Goal: Task Accomplishment & Management: Use online tool/utility

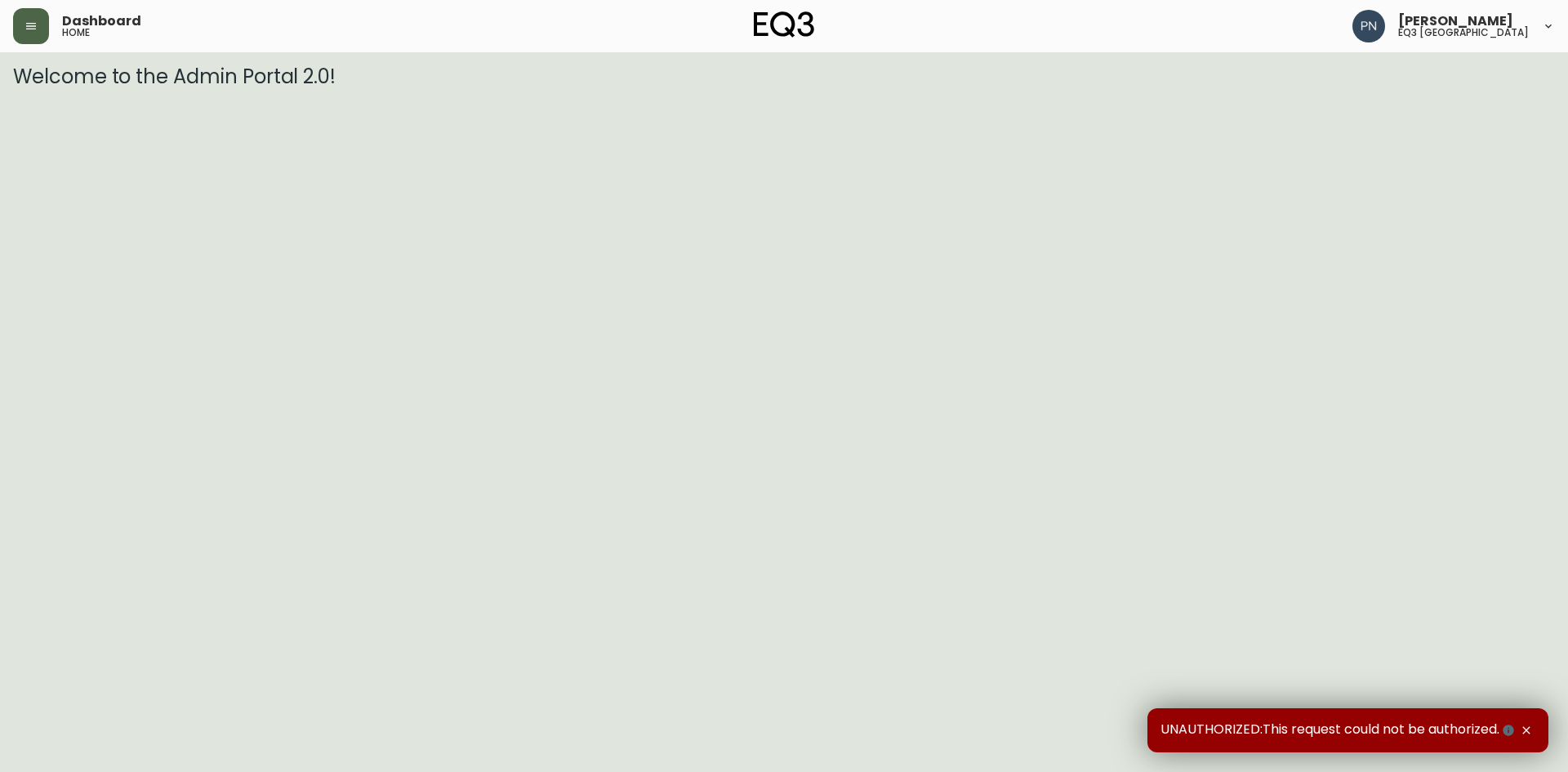
click at [38, 24] on button "button" at bounding box center [31, 26] width 36 height 36
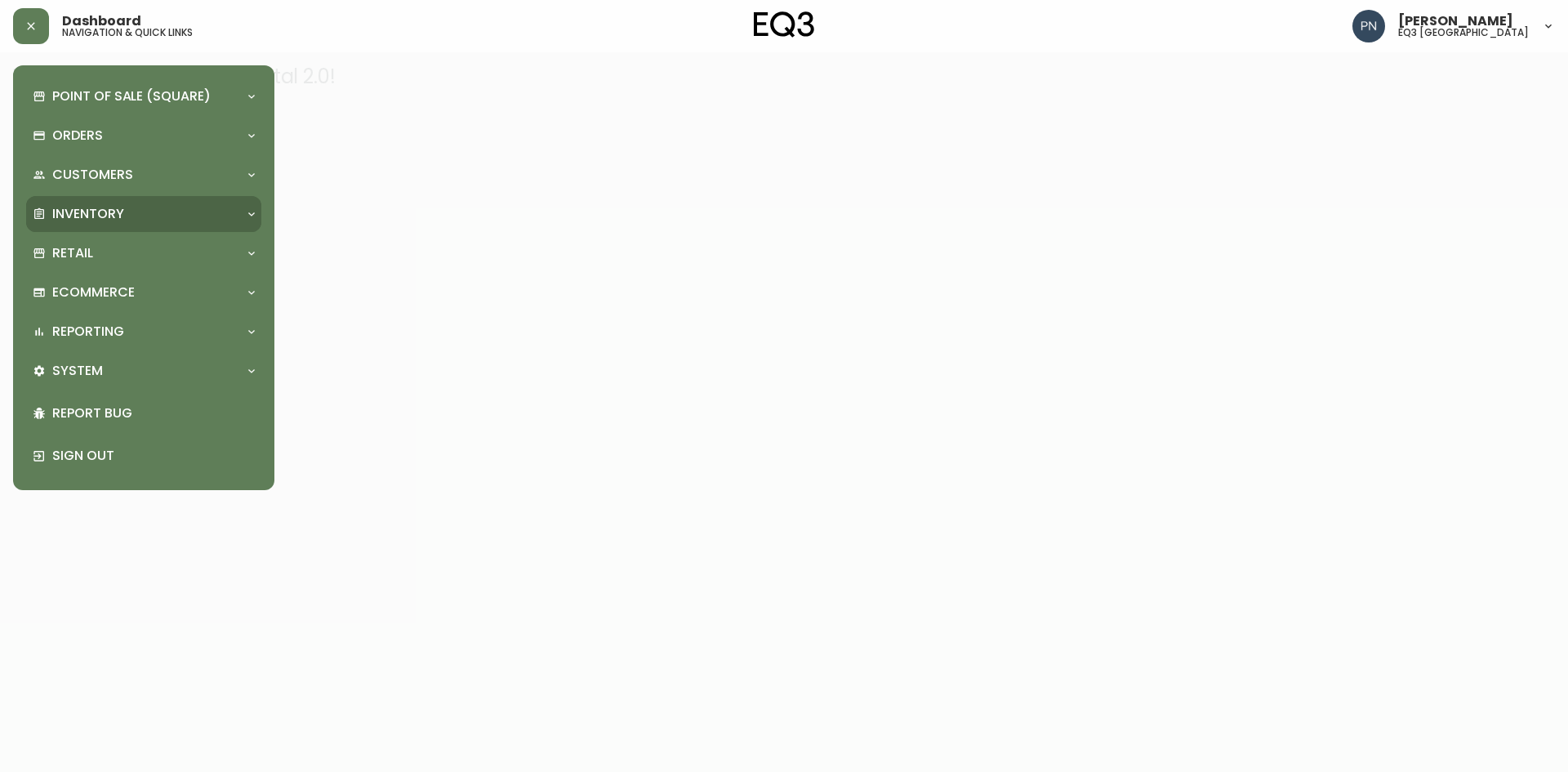
click at [118, 213] on p "Inventory" at bounding box center [88, 214] width 72 height 18
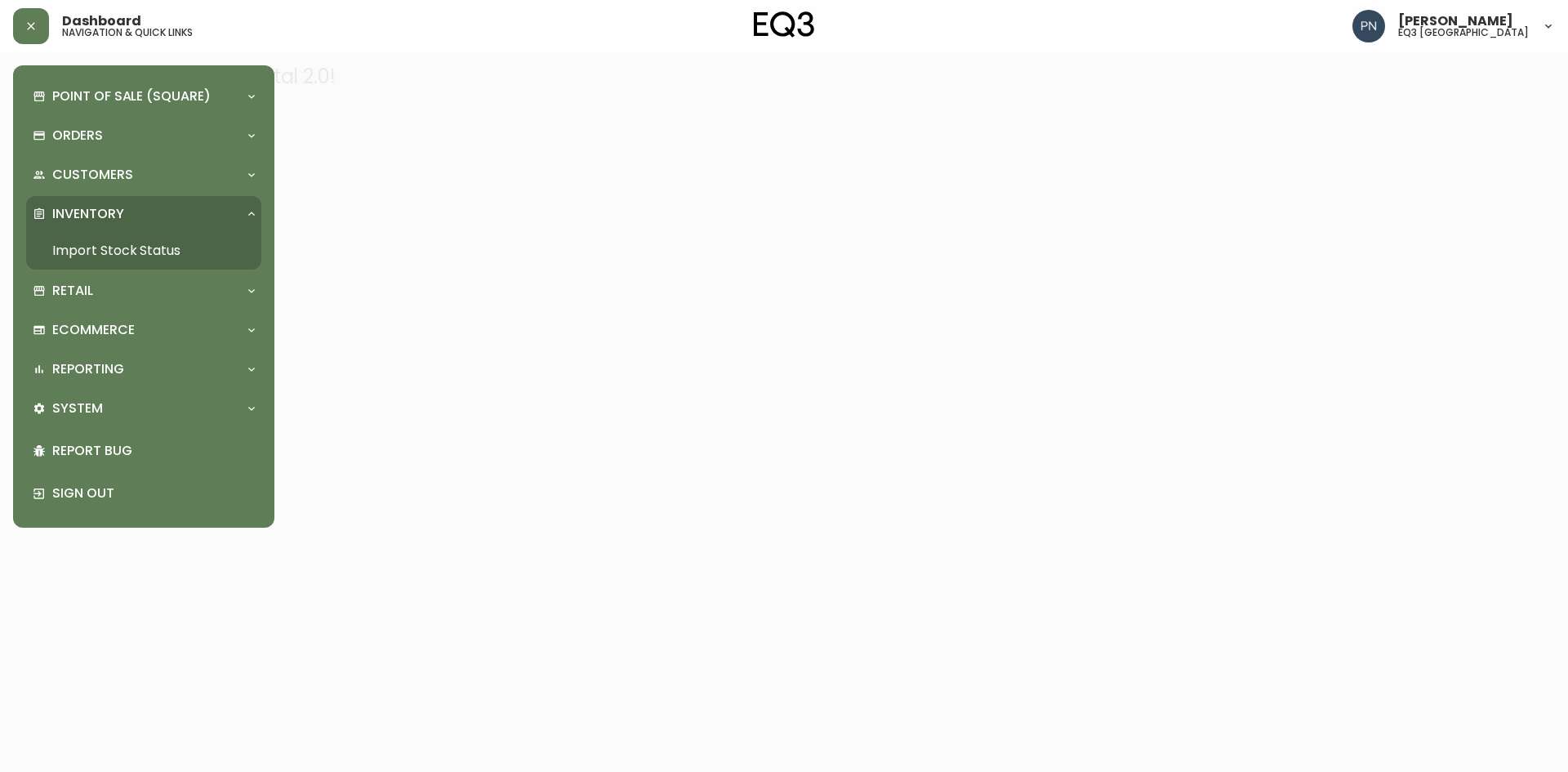
click at [111, 251] on link "Import Stock Status" at bounding box center [143, 251] width 235 height 38
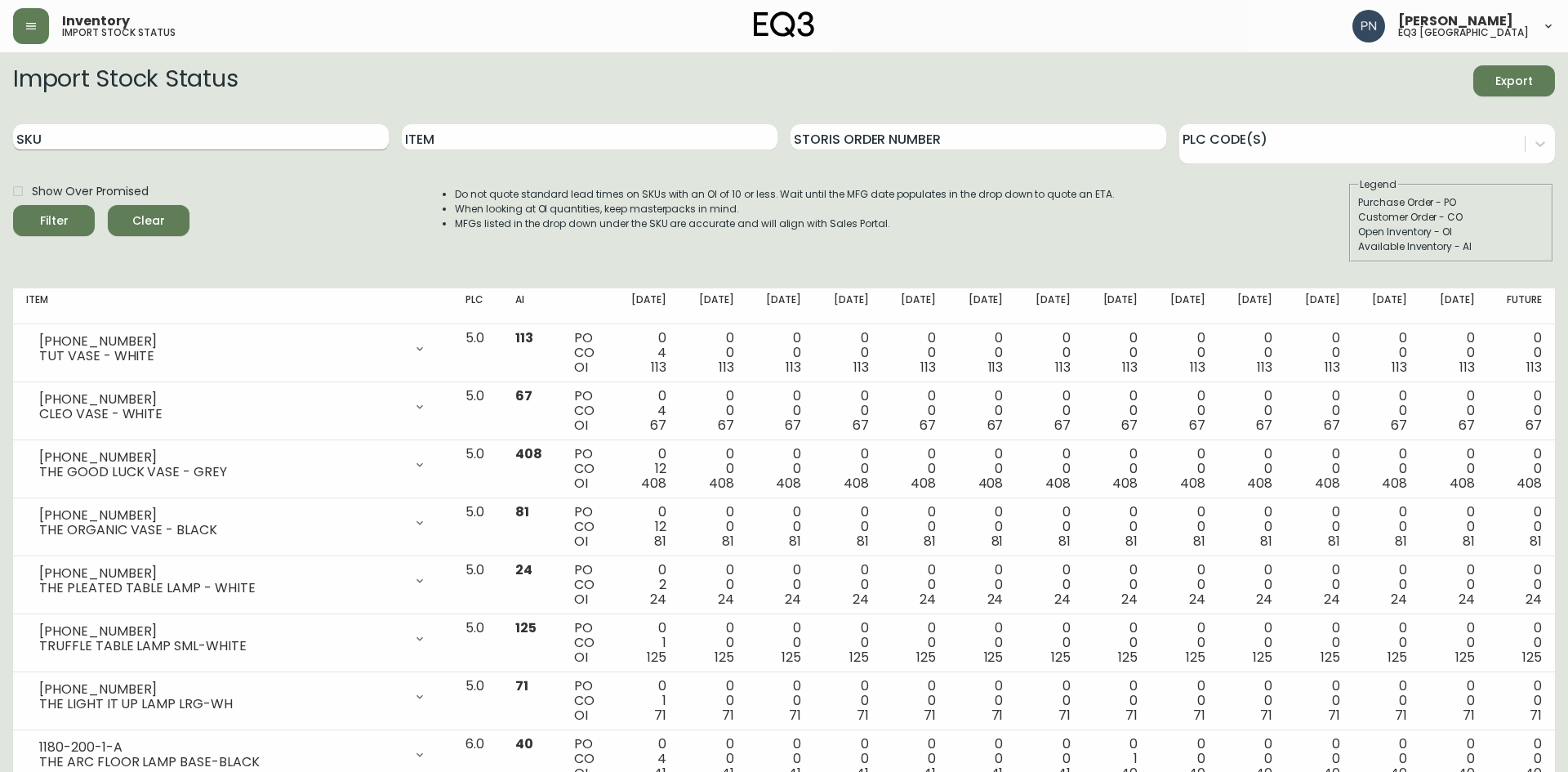
click at [108, 140] on input "SKU" at bounding box center [201, 136] width 376 height 26
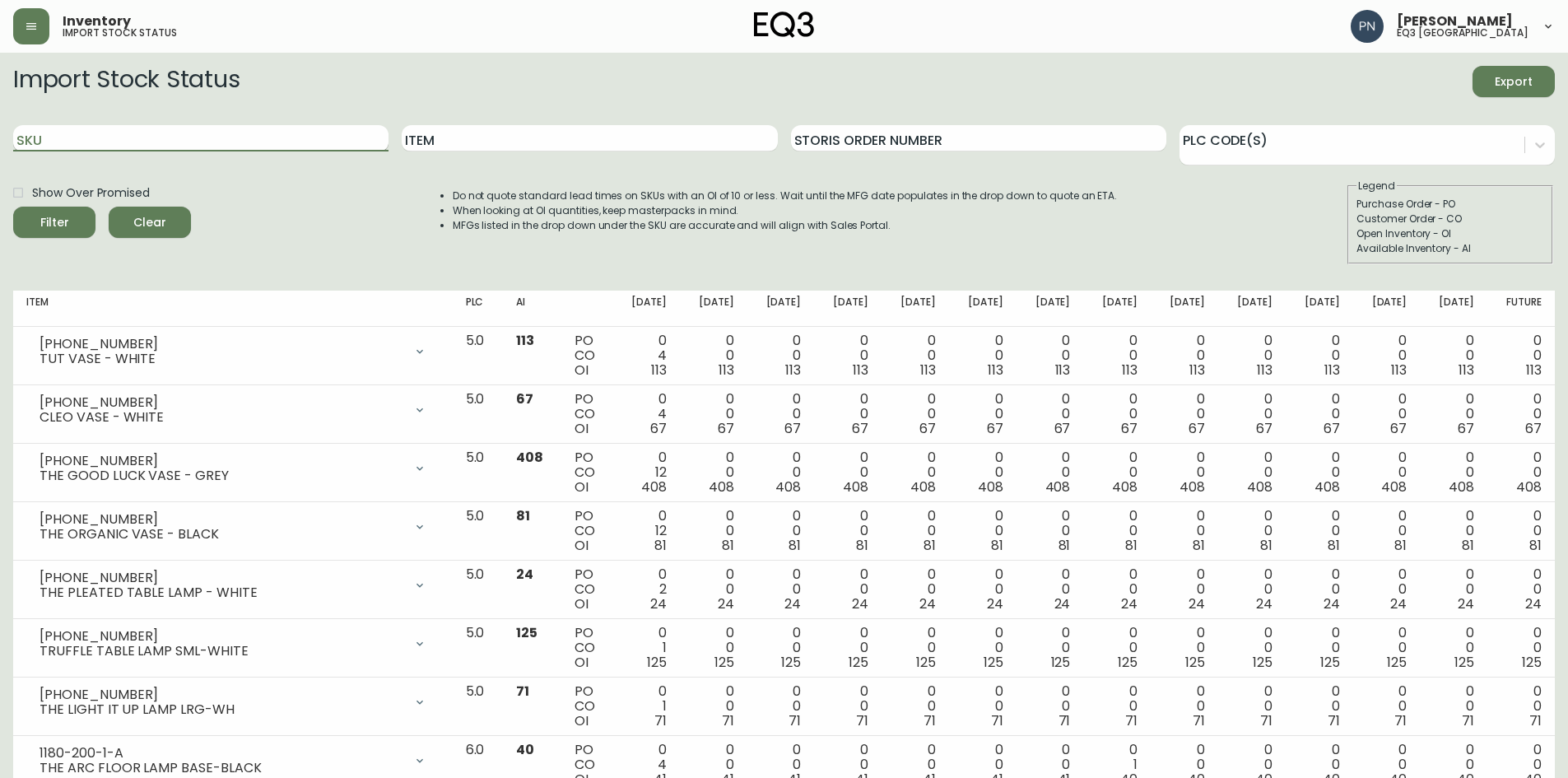
paste input "3020-845-15-A"
type input "3020-845-15-A"
click at [14, 207] on button "Filter" at bounding box center [54, 222] width 82 height 32
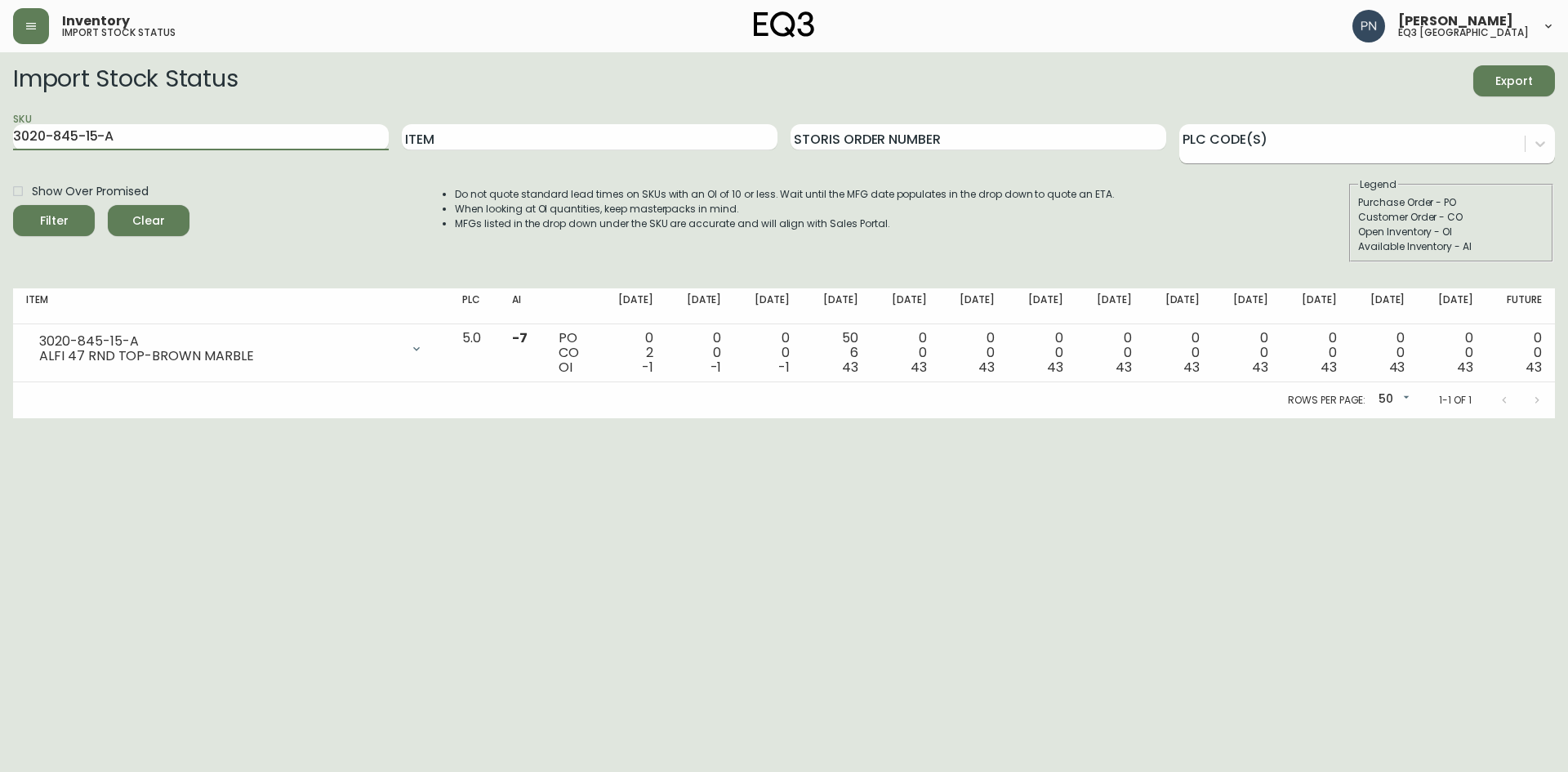
click at [1339, 158] on div at bounding box center [1366, 143] width 376 height 40
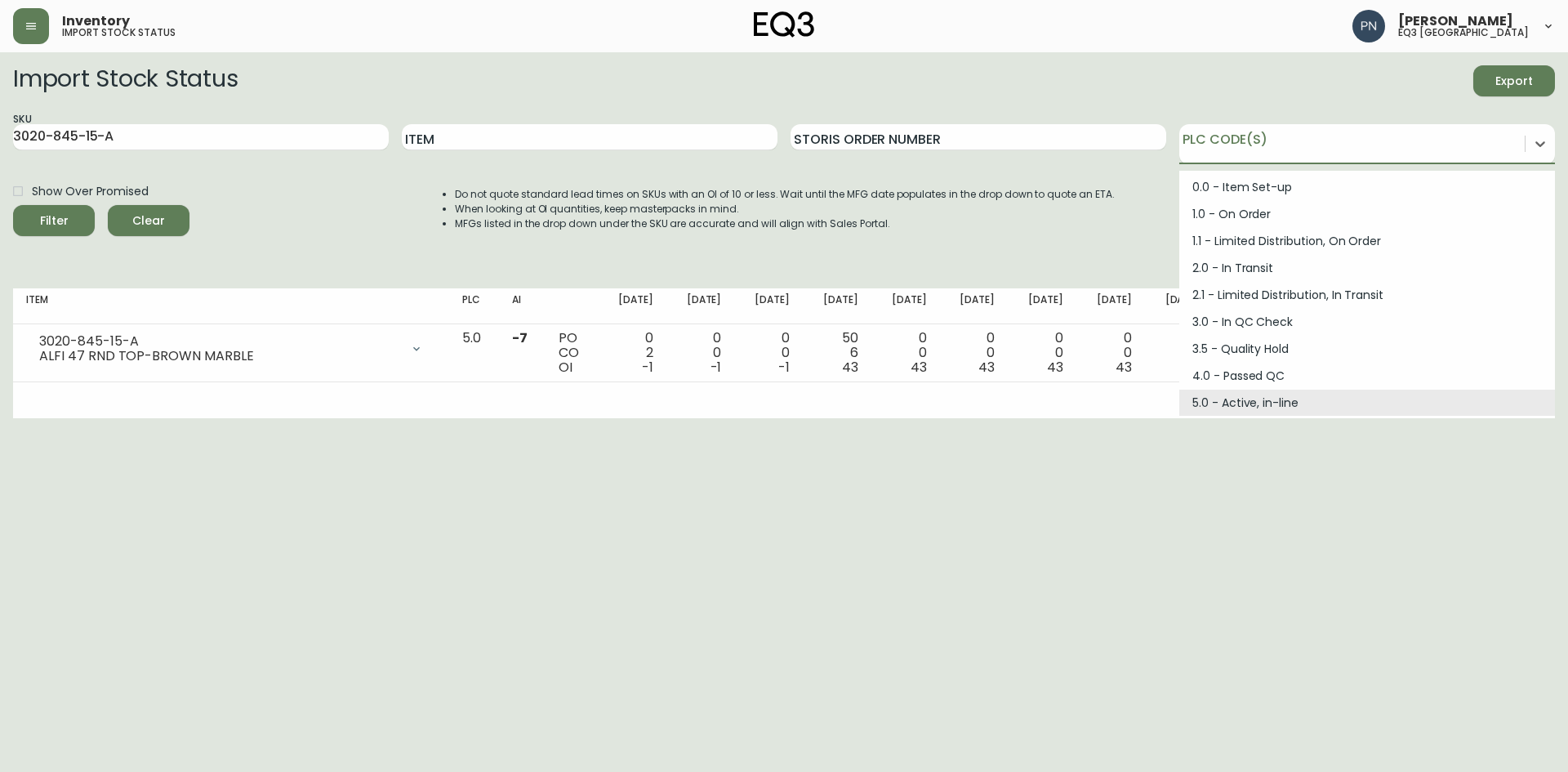
click at [579, 418] on html "Inventory import stock status Purva Narkhede eq3 ottawa Import Stock Status Exp…" at bounding box center [784, 209] width 1568 height 418
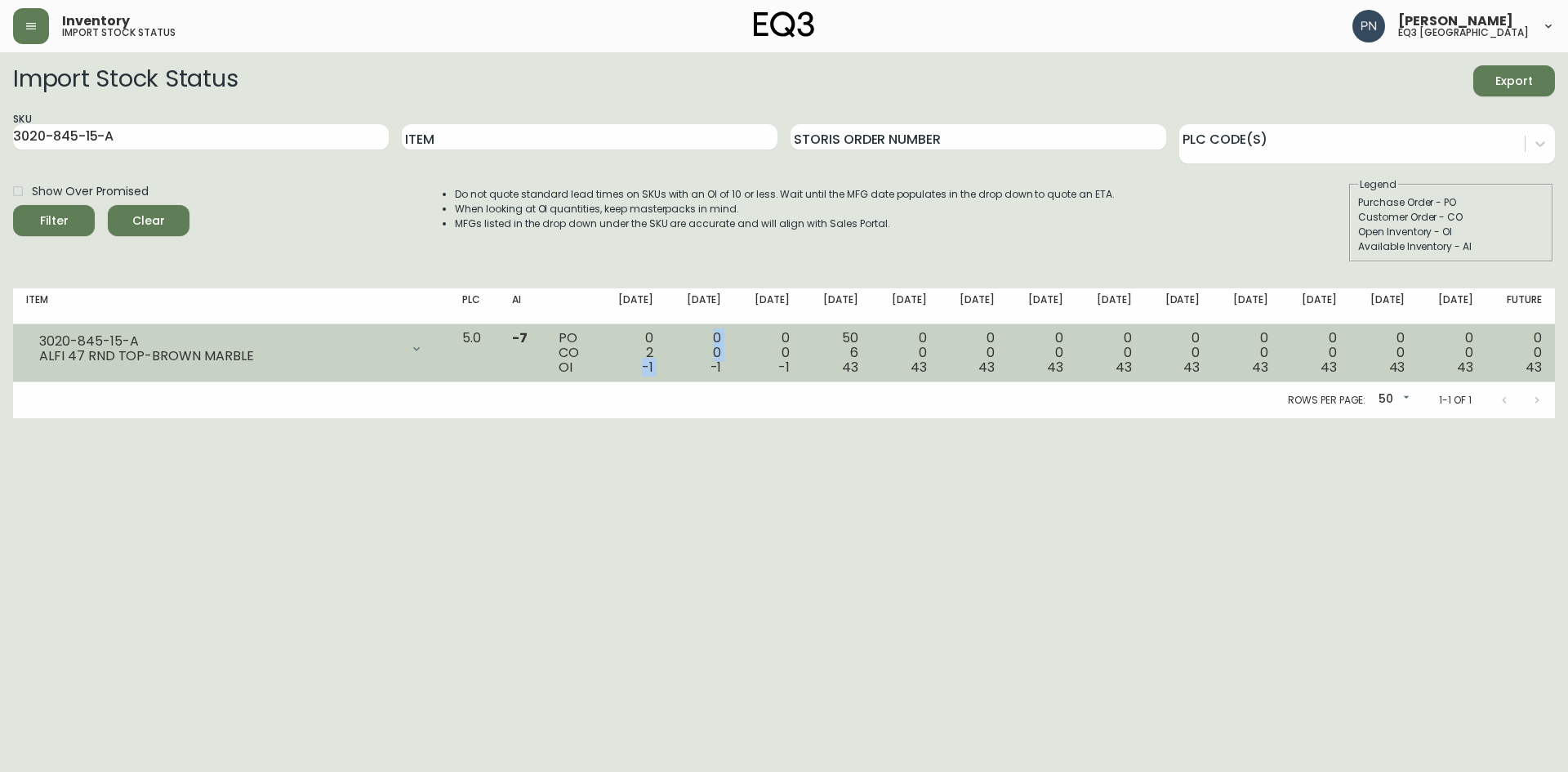
drag, startPoint x: 666, startPoint y: 367, endPoint x: 713, endPoint y: 363, distance: 47.2
click at [713, 363] on tr "3020-845-15-A ALFI 47 RND TOP-BROWN MARBLE Opening Balance 1 ( Oct 09, 2025 ) C…" at bounding box center [784, 353] width 1542 height 58
click at [654, 365] on span "-1" at bounding box center [647, 367] width 12 height 19
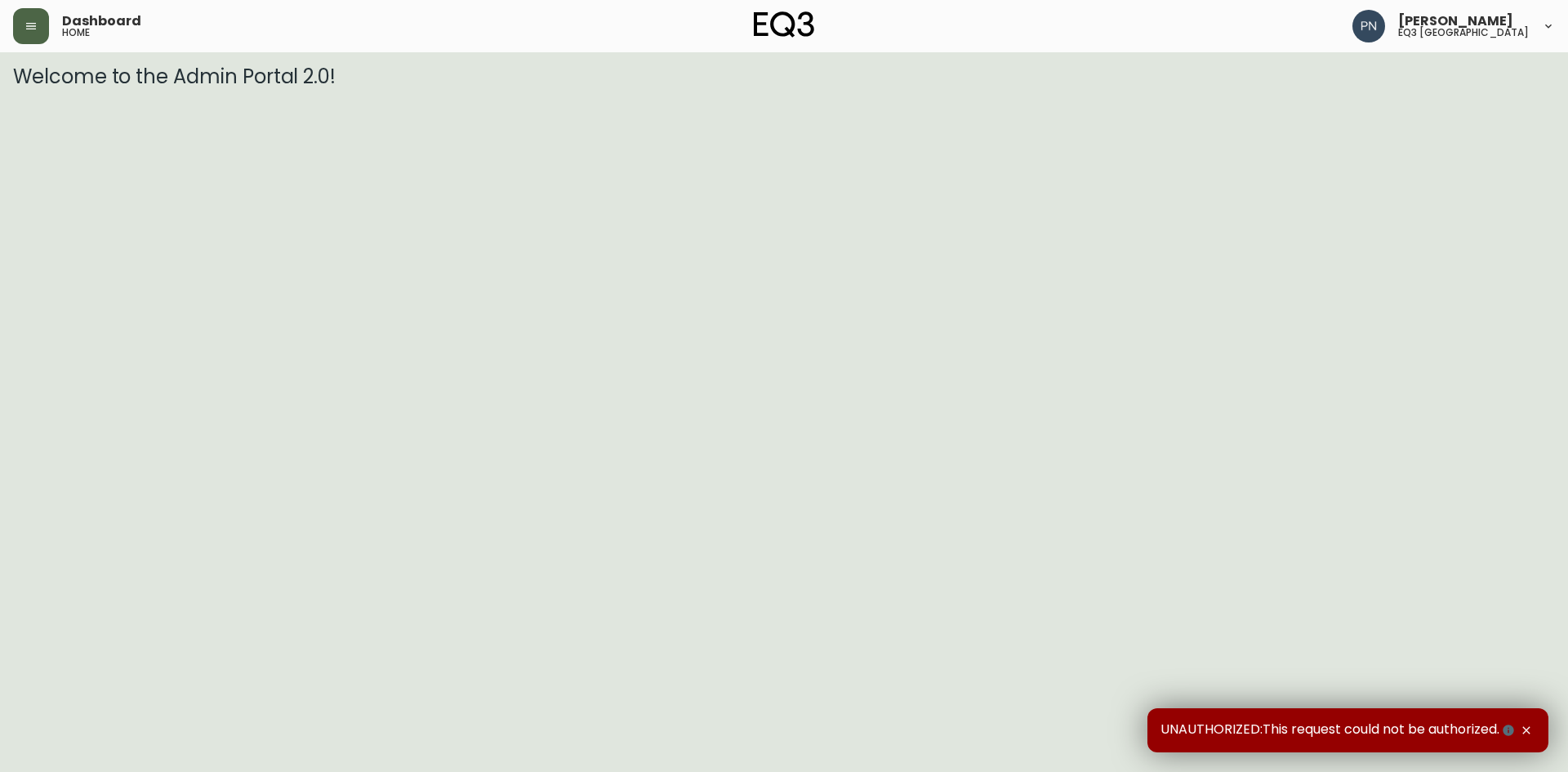
click at [30, 27] on icon "button" at bounding box center [30, 26] width 13 height 13
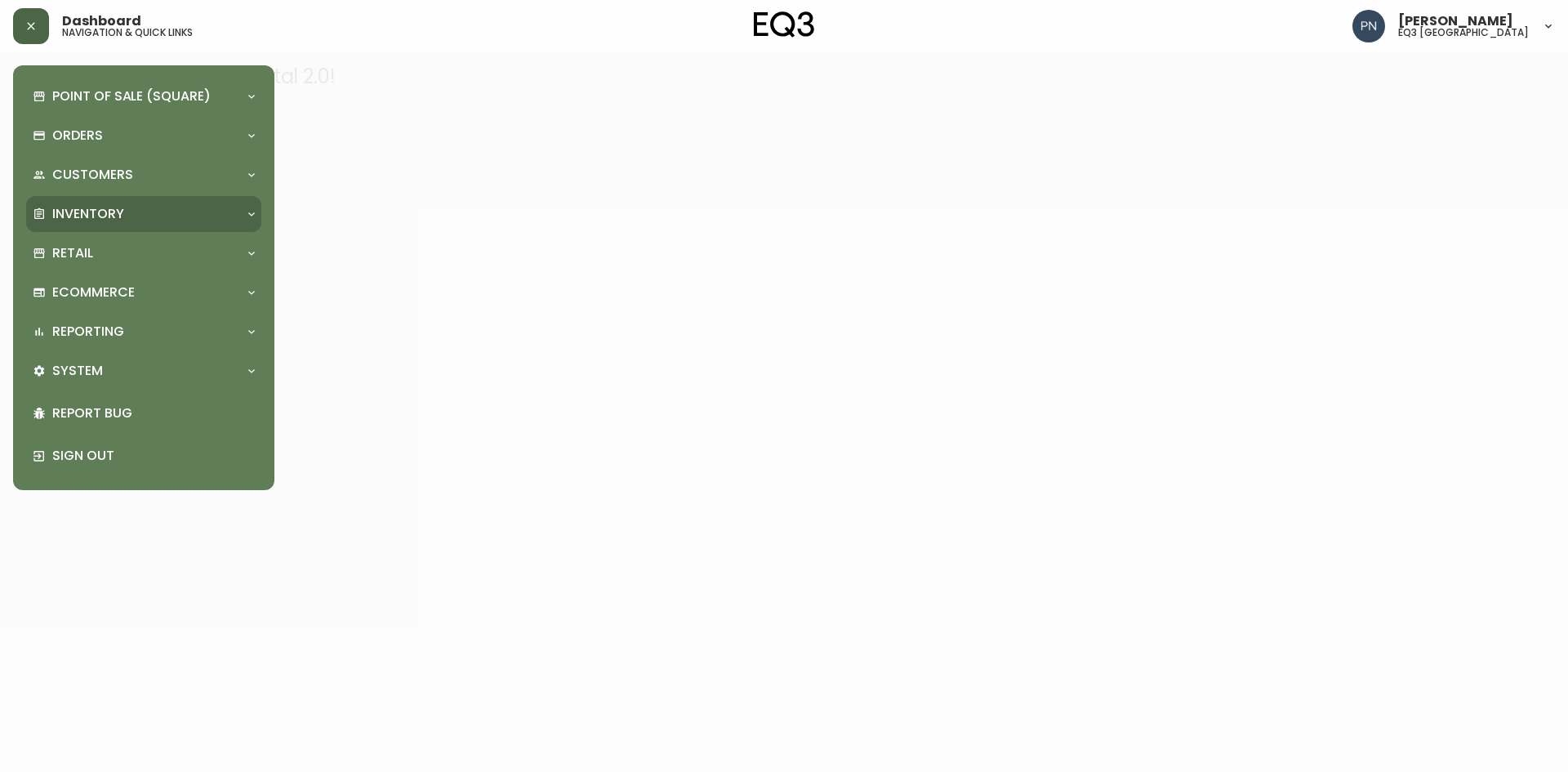
click at [137, 211] on div "Inventory" at bounding box center [135, 214] width 206 height 18
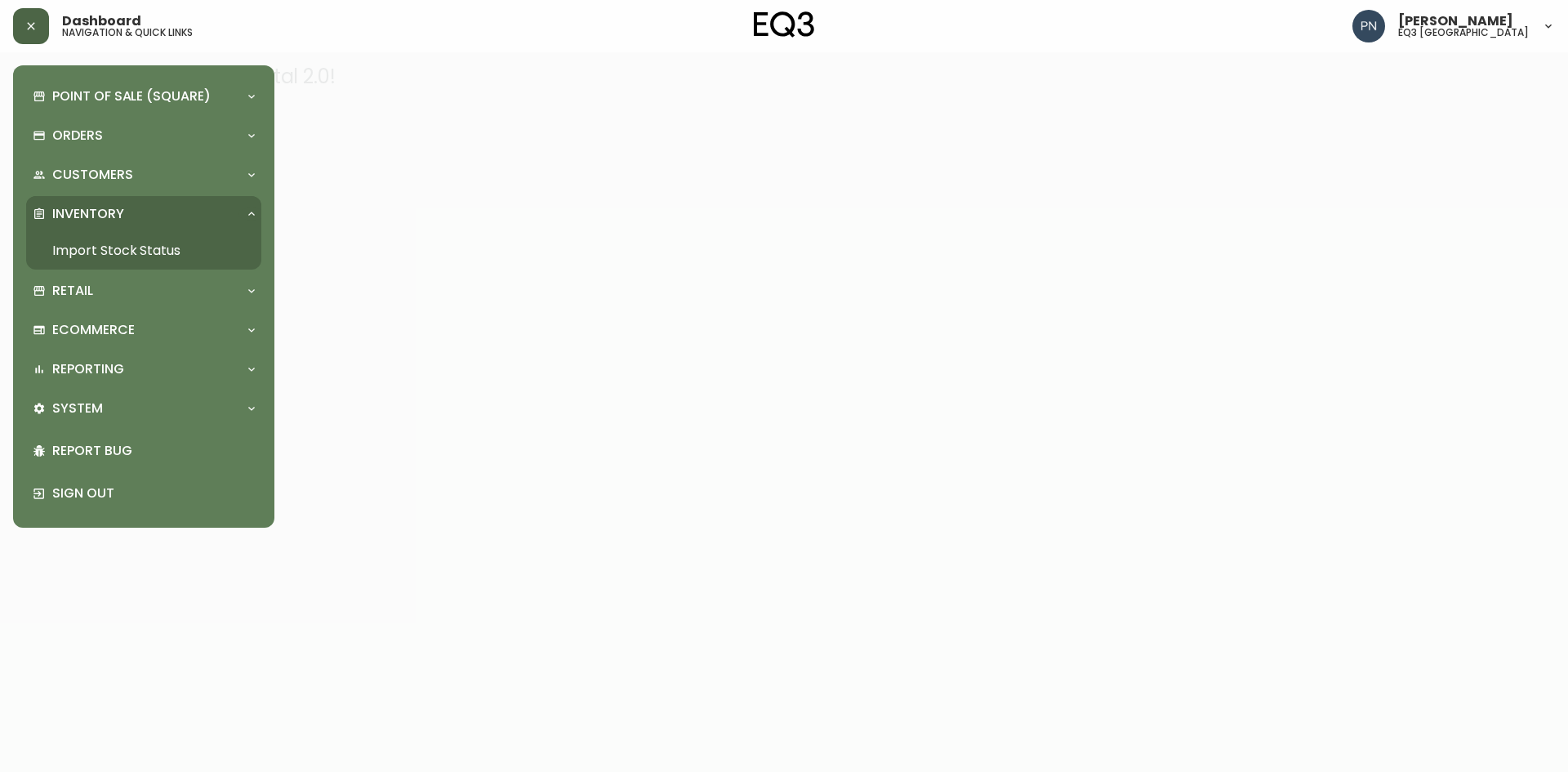
click at [115, 247] on link "Import Stock Status" at bounding box center [143, 251] width 235 height 38
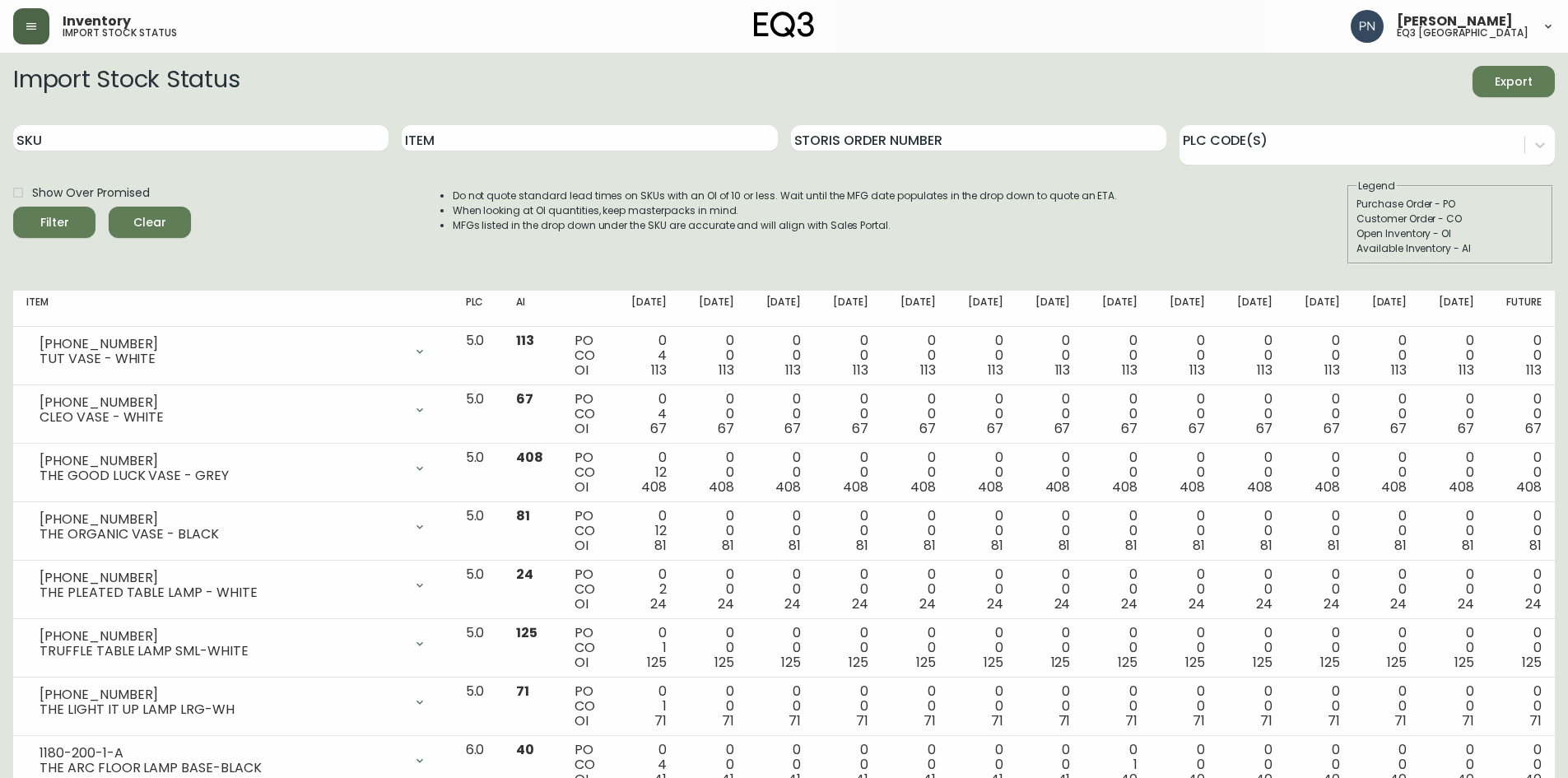
click at [201, 121] on div "SKU" at bounding box center [201, 138] width 375 height 53
click at [176, 144] on input "SKU" at bounding box center [201, 137] width 375 height 26
paste input "3020-845-15-B"
type input "3020-845-15-B"
click at [14, 207] on button "Filter" at bounding box center [54, 222] width 82 height 32
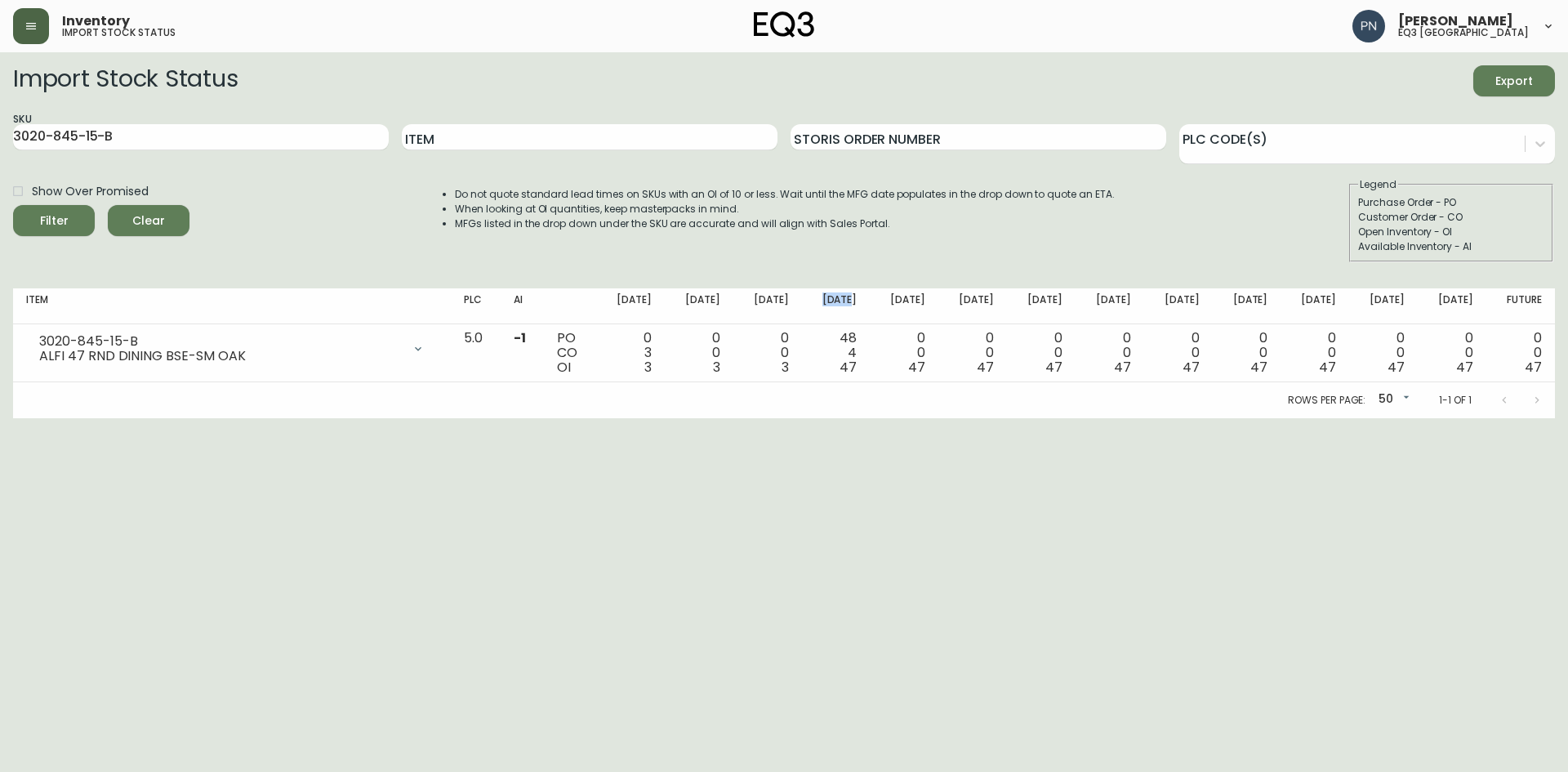
drag, startPoint x: 874, startPoint y: 299, endPoint x: 819, endPoint y: 295, distance: 55.1
click at [819, 295] on tr "Item PLC AI [DATE] Oct [DATE] Oct 31 [DATE] Nov [DATE] Nov [DATE] Dec [DATE] De…" at bounding box center [784, 307] width 1542 height 36
click at [870, 299] on th "[DATE]" at bounding box center [836, 307] width 69 height 36
click at [956, 205] on li "When looking at OI quantities, keep masterpacks in mind." at bounding box center [784, 209] width 660 height 14
